Goal: Task Accomplishment & Management: Complete application form

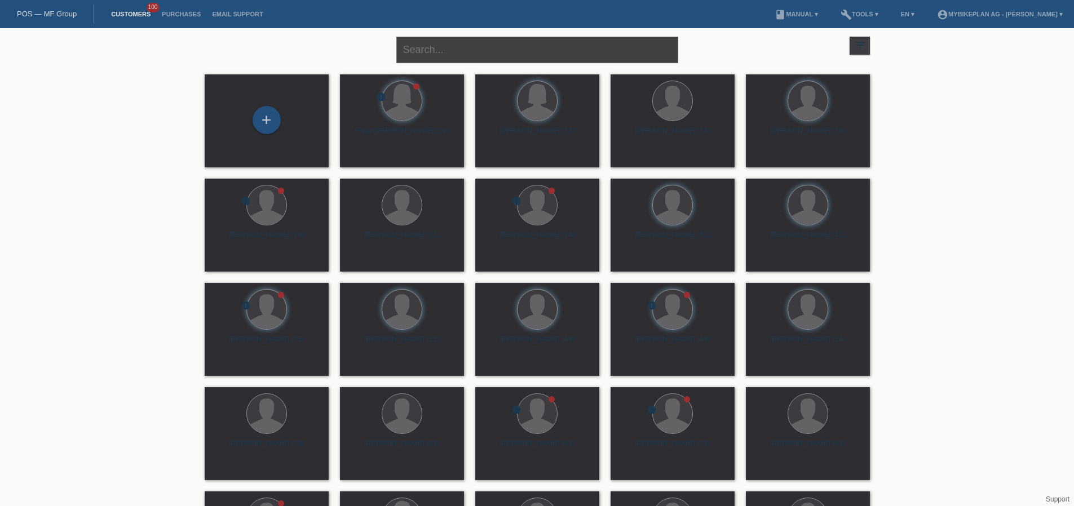
click at [529, 54] on input "text" at bounding box center [537, 50] width 282 height 26
click at [529, 53] on input "text" at bounding box center [537, 50] width 282 height 26
paste input "Flavian Zürcher"
type input "Flavian Zürcher"
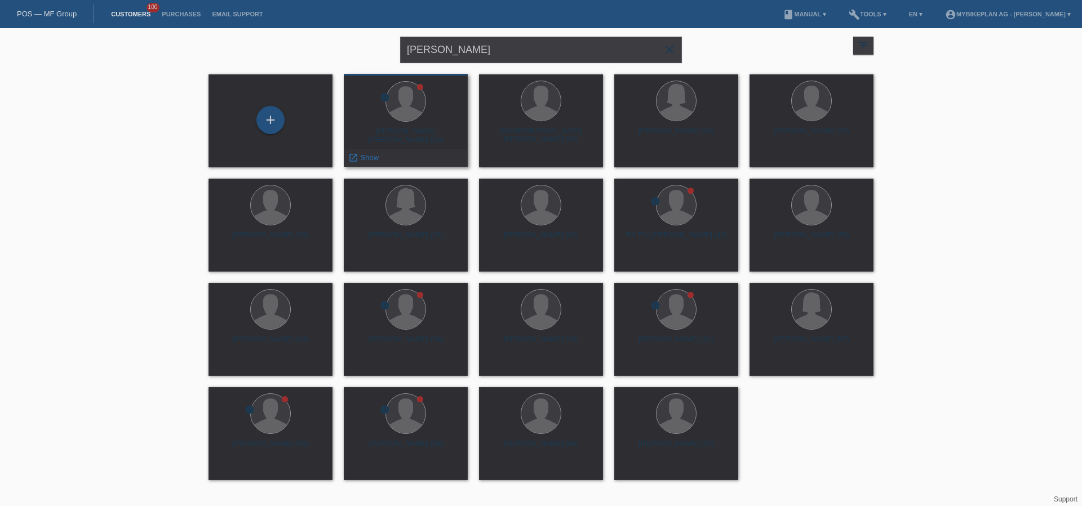
click at [420, 131] on div "Flavian Daniel Zürcher (20)" at bounding box center [406, 136] width 106 height 18
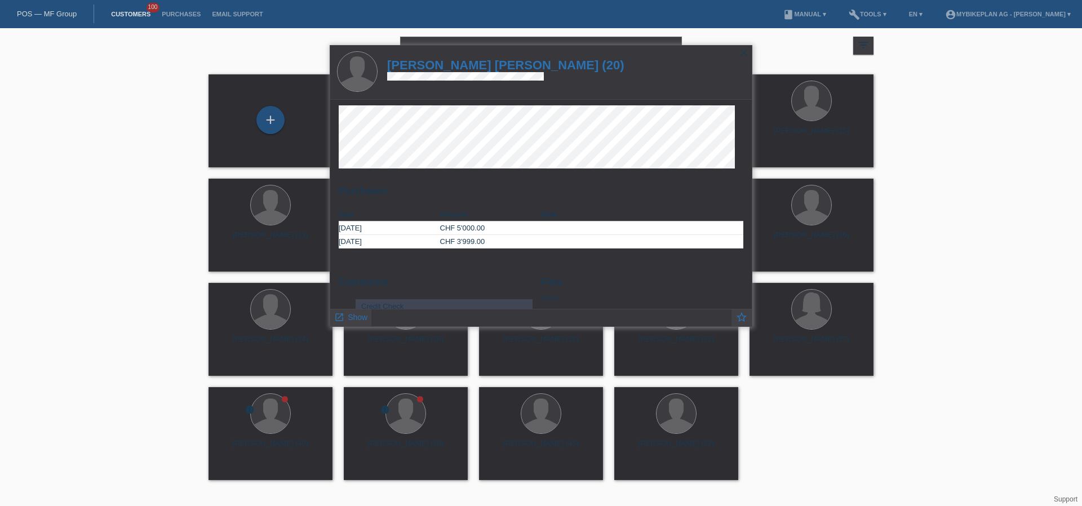
click at [489, 66] on h1 "Flavian Daniel Zürcher (20)" at bounding box center [505, 65] width 237 height 14
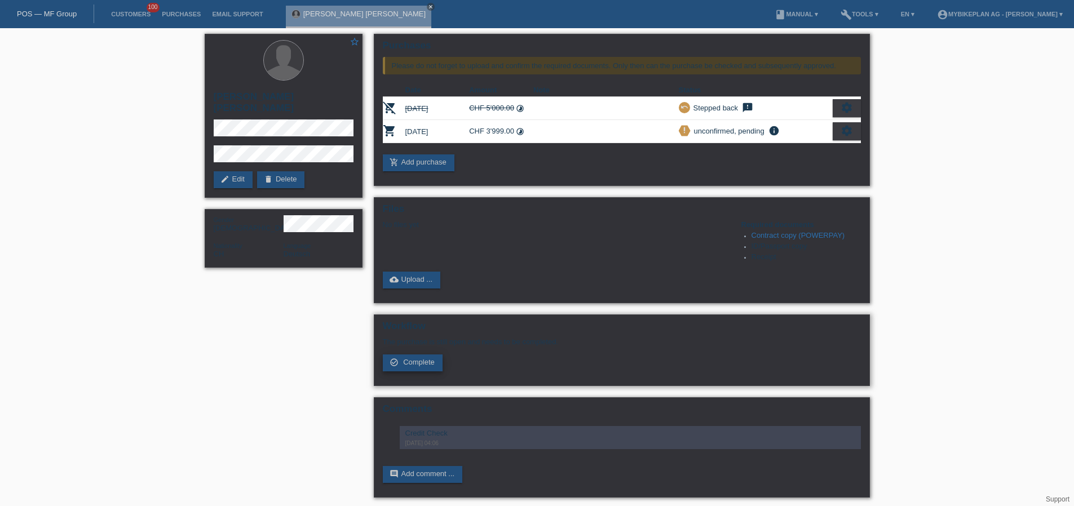
click at [406, 365] on span "Complete" at bounding box center [419, 362] width 32 height 8
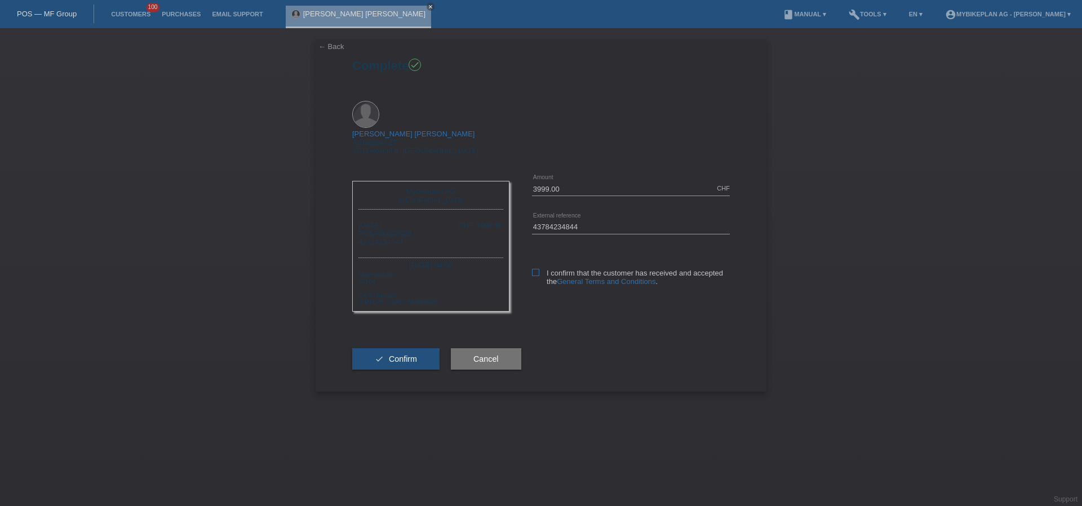
click at [536, 269] on icon at bounding box center [535, 272] width 7 height 7
click at [536, 269] on input "I confirm that the customer has received and accepted the General Terms and Con…" at bounding box center [535, 272] width 7 height 7
checkbox input "true"
click at [416, 355] on span "Confirm" at bounding box center [403, 359] width 28 height 9
